Goal: Check status

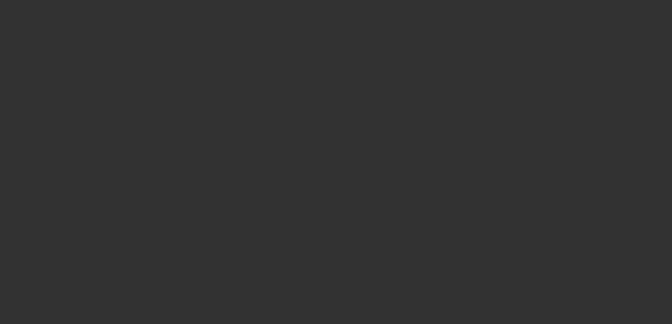
select select "3"
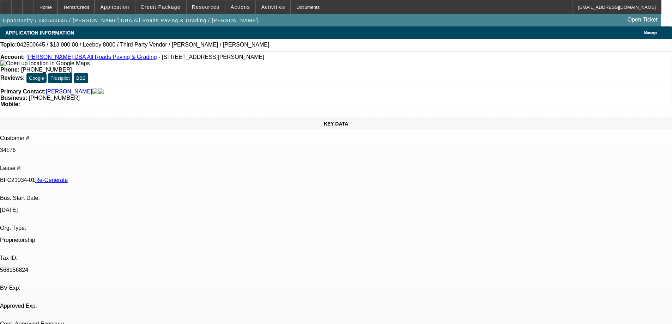
select select "0"
select select "3"
select select "0.1"
select select "5"
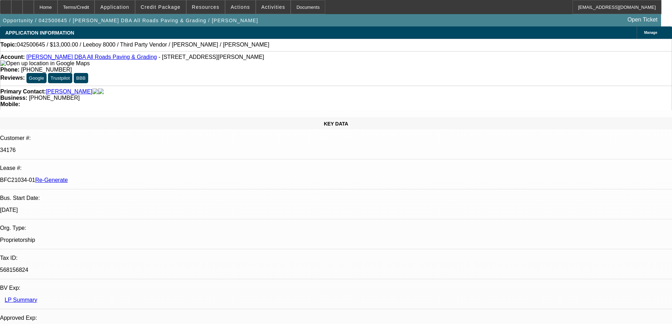
click at [9, 8] on div at bounding box center [5, 7] width 11 height 14
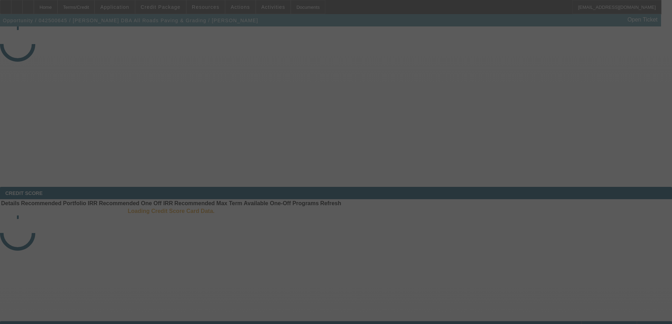
select select "3"
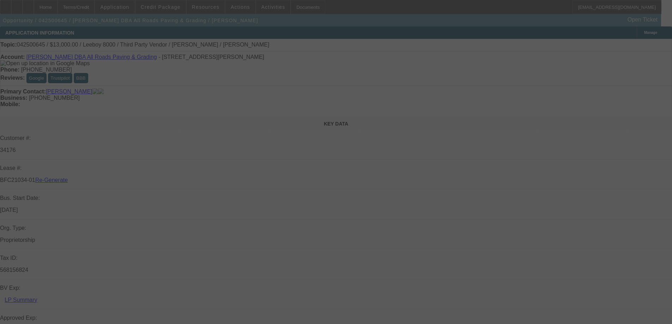
select select "0"
select select "3"
select select "0.1"
select select "5"
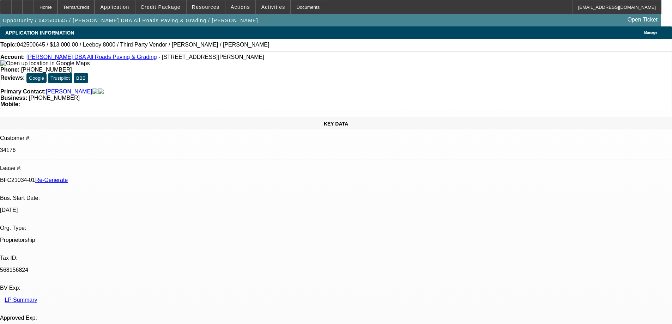
scroll to position [141, 0]
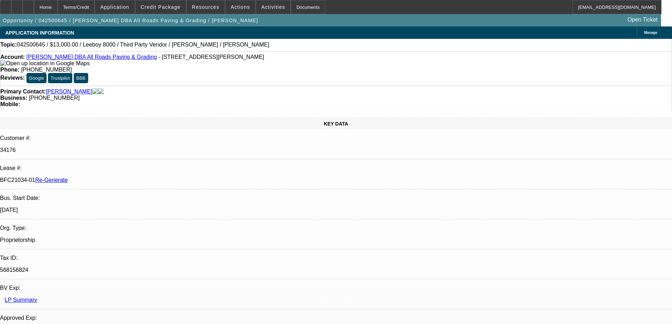
click at [295, 1] on div "Documents" at bounding box center [308, 7] width 35 height 14
